Goal: Information Seeking & Learning: Learn about a topic

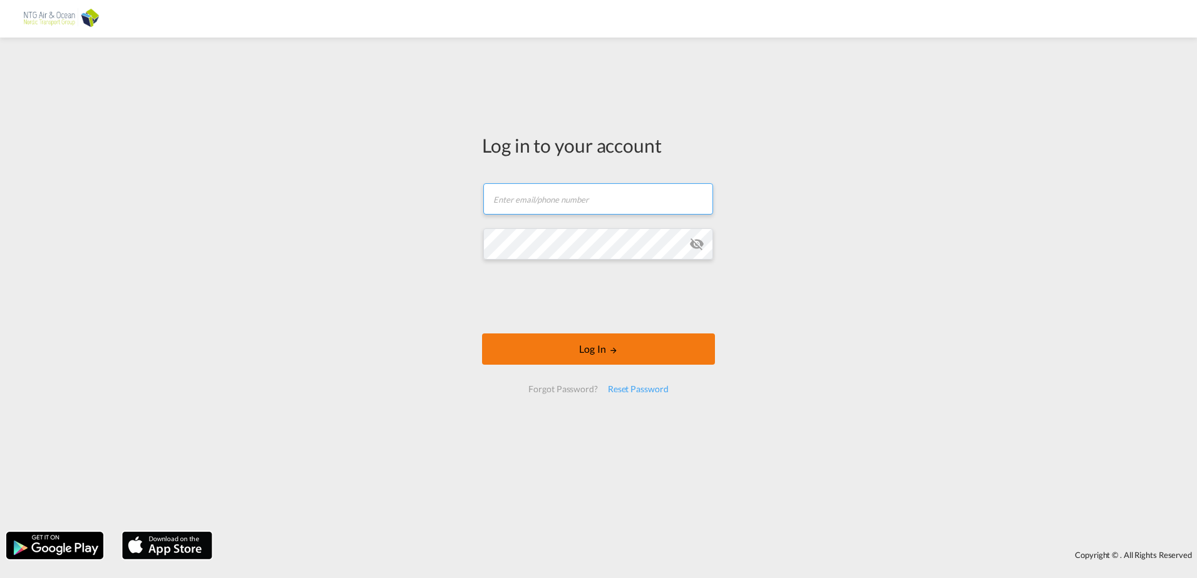
type input "[EMAIL_ADDRESS][DOMAIN_NAME]"
click at [587, 348] on button "Log In" at bounding box center [598, 349] width 233 height 31
